Goal: Navigation & Orientation: Find specific page/section

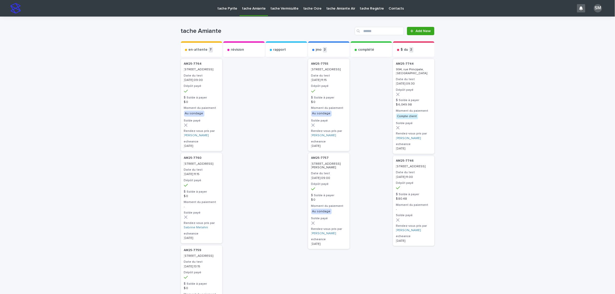
click at [225, 9] on p "tache Pyrite" at bounding box center [227, 5] width 20 height 11
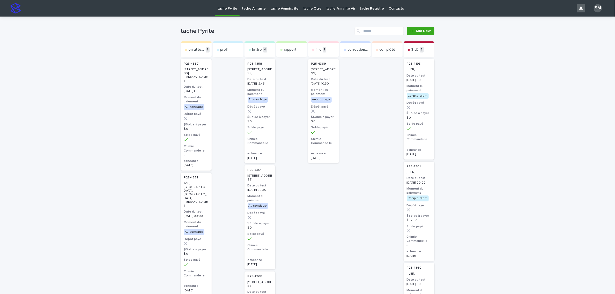
click at [248, 8] on p "tache Amiante" at bounding box center [254, 5] width 24 height 11
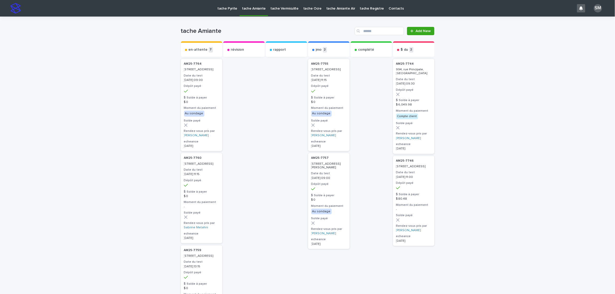
click at [279, 7] on p "tache Vermiculite" at bounding box center [284, 5] width 28 height 11
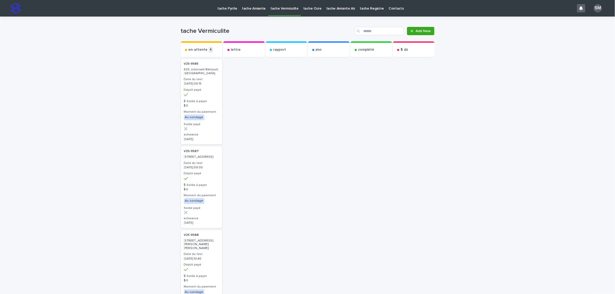
click at [255, 6] on p "tache Amiante" at bounding box center [254, 5] width 24 height 11
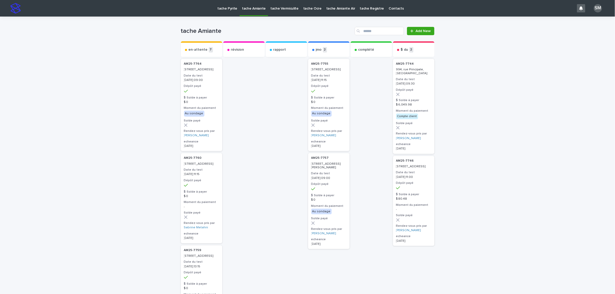
click at [287, 9] on p "tache Vermiculite" at bounding box center [284, 5] width 28 height 11
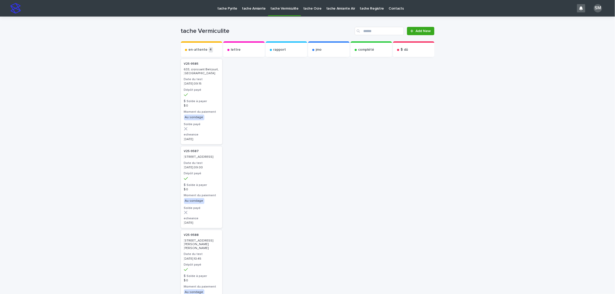
click at [224, 11] on link "tache Pyrite" at bounding box center [227, 8] width 25 height 16
